Goal: Task Accomplishment & Management: Complete application form

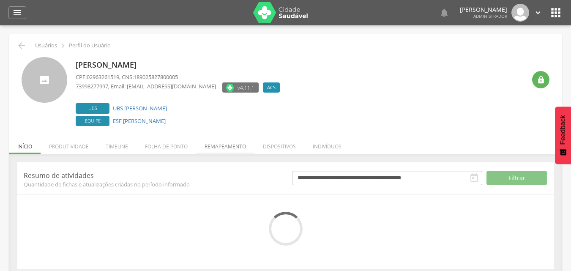
click at [223, 138] on li "Remapeamento" at bounding box center [225, 144] width 58 height 20
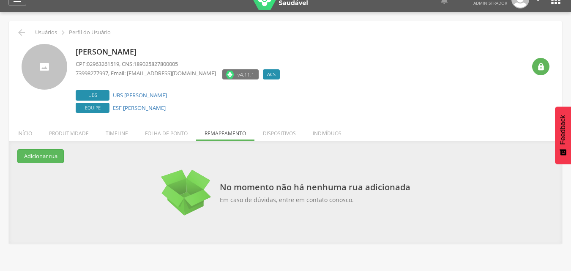
scroll to position [25, 0]
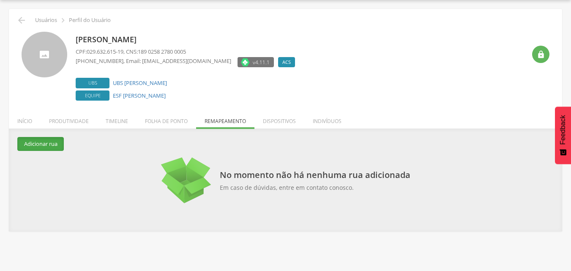
click at [44, 148] on button "Adicionar rua" at bounding box center [40, 144] width 47 height 14
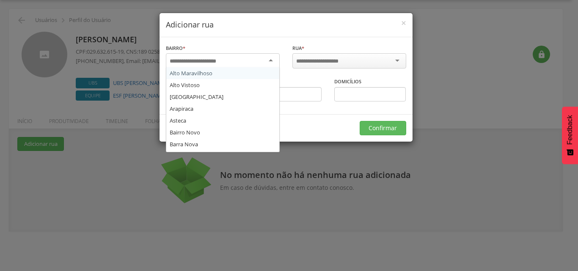
click at [225, 66] on div at bounding box center [223, 60] width 114 height 15
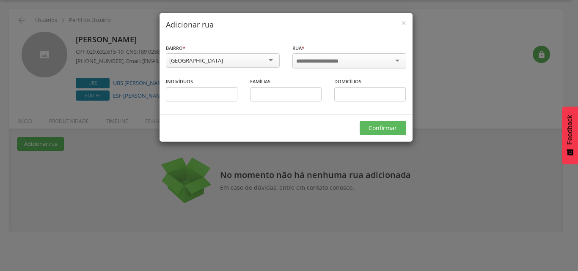
click at [308, 63] on input "select-one" at bounding box center [323, 61] width 54 height 8
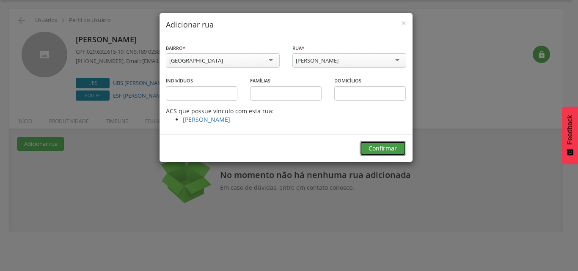
click at [375, 144] on button "Confirmar" at bounding box center [382, 148] width 47 height 14
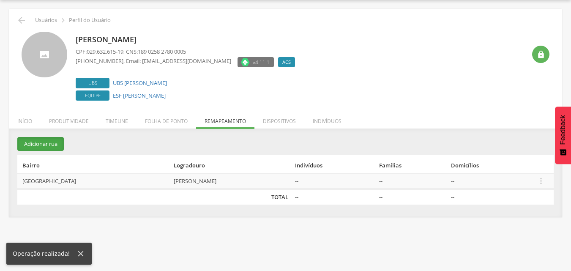
click at [51, 139] on button "Adicionar rua" at bounding box center [40, 144] width 47 height 14
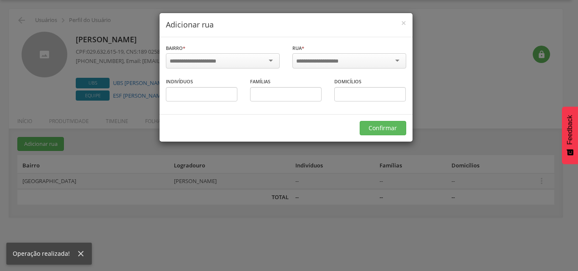
click at [208, 58] on input "select-one" at bounding box center [198, 61] width 57 height 8
click at [316, 58] on input "select-one" at bounding box center [323, 61] width 54 height 8
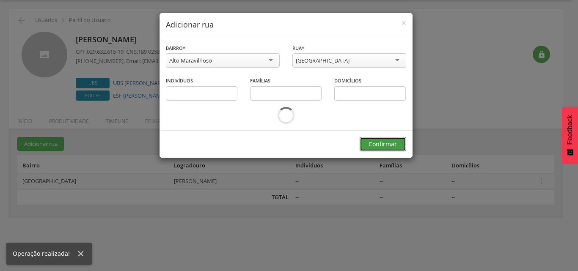
click at [372, 145] on button "Confirmar" at bounding box center [382, 144] width 47 height 14
